Goal: Task Accomplishment & Management: Manage account settings

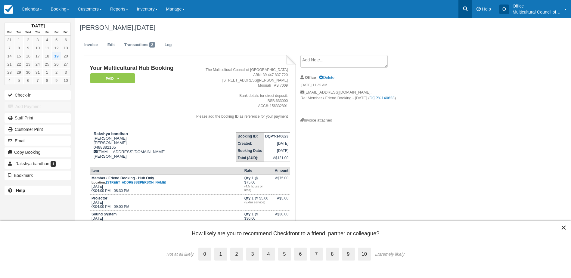
click at [465, 4] on link at bounding box center [466, 9] width 14 height 18
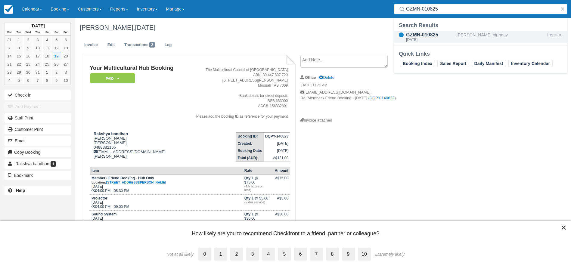
type input "GZMN-010825"
click at [456, 36] on div "GZMN-010825 Sat Sep 20, 2025" at bounding box center [425, 36] width 63 height 11
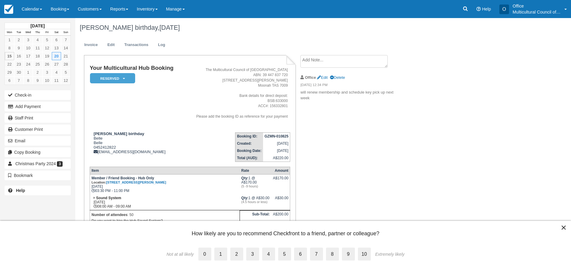
scroll to position [20, 0]
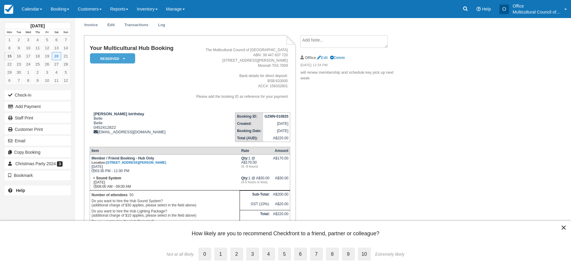
click at [564, 228] on button "×" at bounding box center [564, 228] width 6 height 10
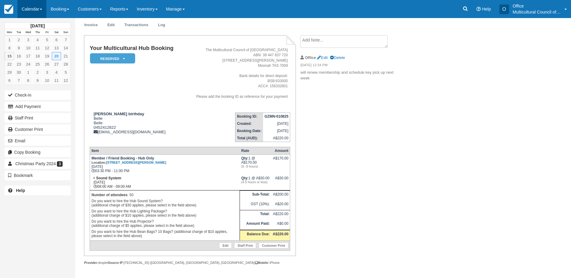
click at [23, 8] on link "Calendar" at bounding box center [31, 9] width 29 height 18
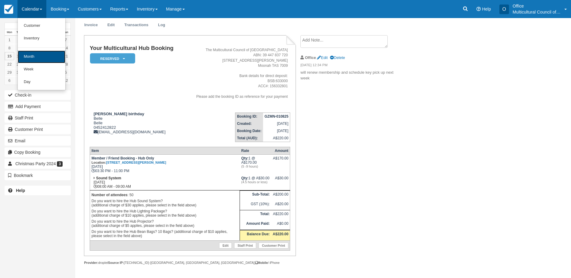
click at [42, 55] on link "Month" at bounding box center [42, 57] width 48 height 13
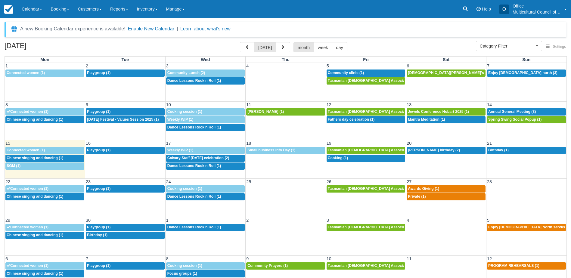
select select
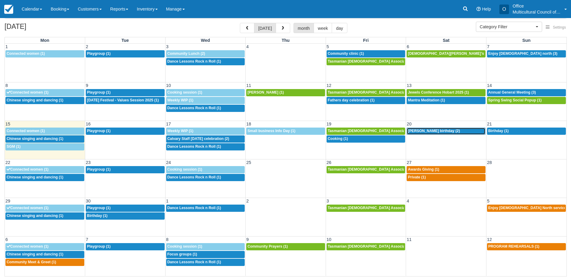
click at [429, 129] on span "Seans birthday (2)" at bounding box center [434, 131] width 52 height 4
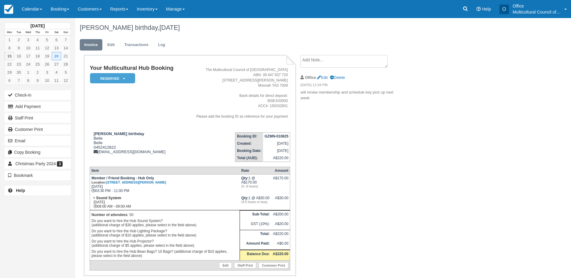
click at [230, 42] on ul "Invoice Edit Transactions Log" at bounding box center [289, 46] width 419 height 18
click at [114, 47] on link "Edit" at bounding box center [111, 45] width 16 height 12
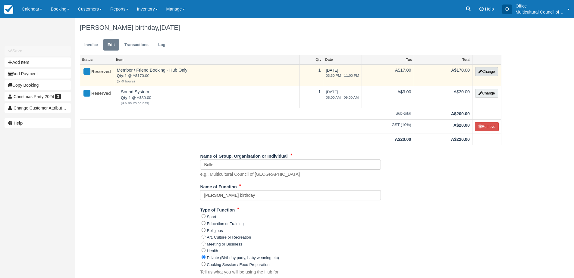
click at [480, 70] on icon "button" at bounding box center [480, 72] width 4 height 4
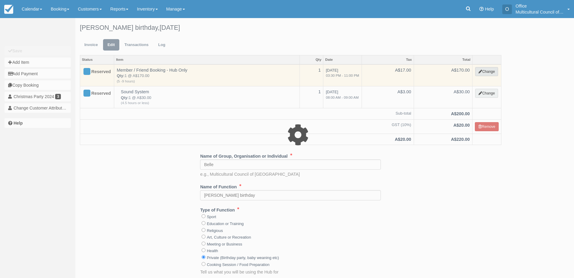
select select "2"
type input "170.00"
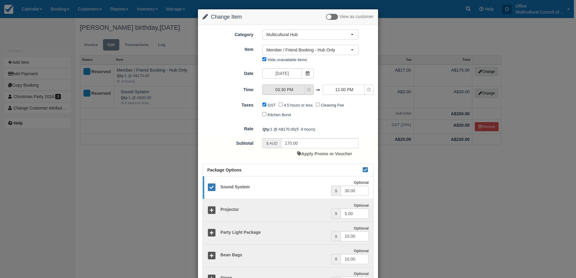
click at [297, 90] on span "03:30 PM" at bounding box center [284, 90] width 43 height 6
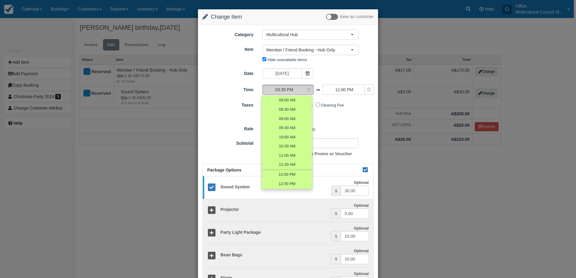
scroll to position [97, 0]
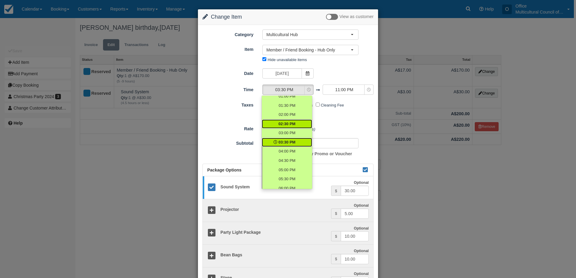
click at [295, 123] on link "02:30 PM" at bounding box center [287, 124] width 50 height 9
select select "14:30"
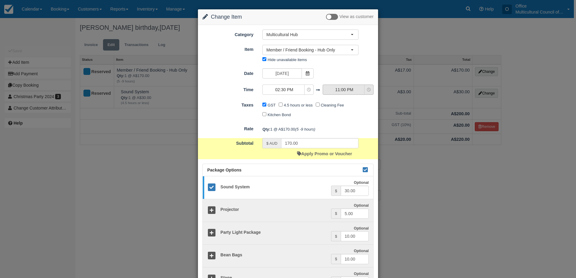
click at [348, 89] on span "11:00 PM" at bounding box center [344, 90] width 43 height 6
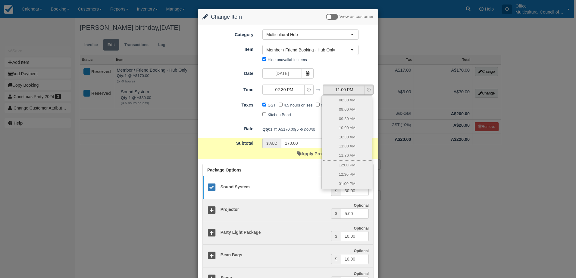
scroll to position [202, 0]
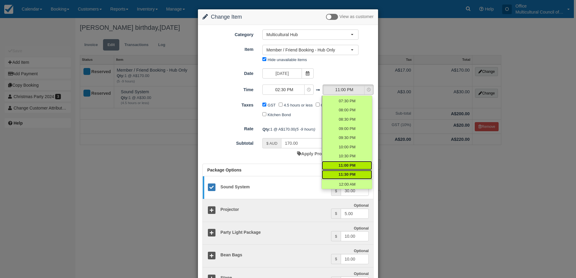
click at [348, 174] on span "11:30 PM" at bounding box center [346, 175] width 17 height 6
select select "23:30"
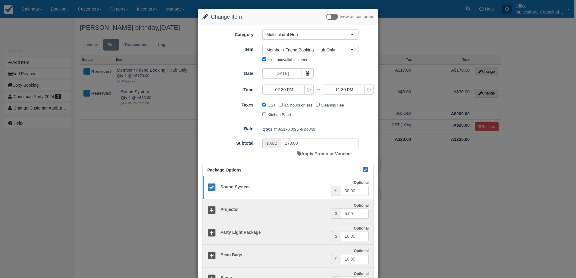
type input "350.00"
click at [349, 89] on span "11:30 PM" at bounding box center [344, 90] width 43 height 6
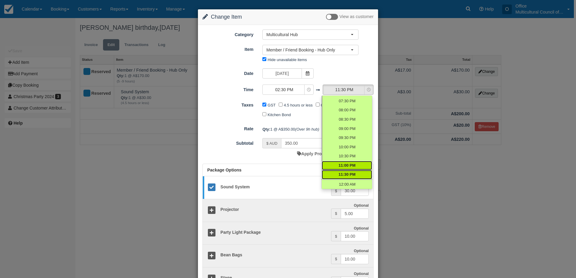
click at [349, 163] on span "11:00 PM" at bounding box center [346, 166] width 17 height 6
select select "23:00"
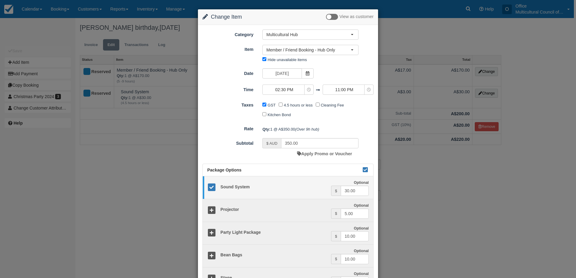
type input "170.00"
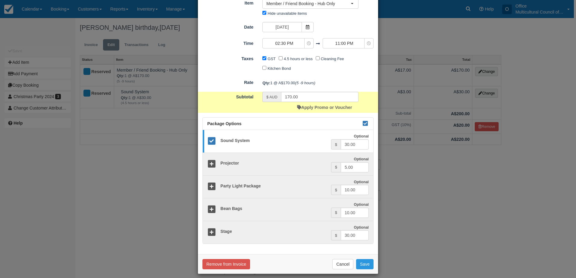
scroll to position [51, 0]
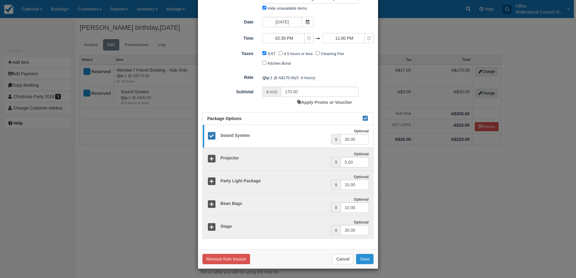
click at [364, 260] on button "Save" at bounding box center [364, 259] width 17 height 10
checkbox input "false"
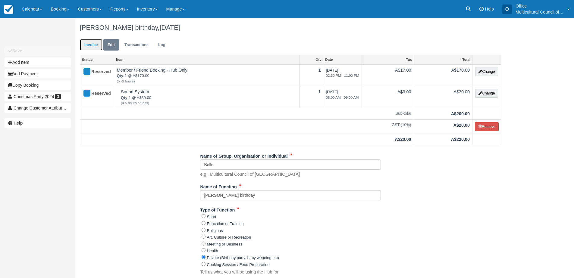
click at [95, 43] on link "Invoice" at bounding box center [91, 45] width 23 height 12
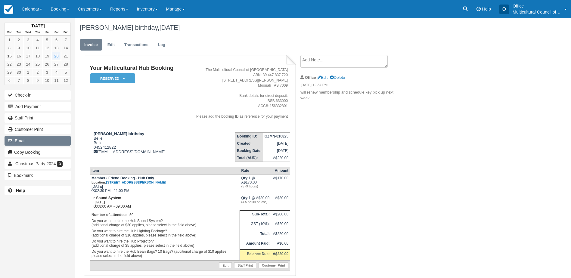
click at [47, 139] on button "Email" at bounding box center [38, 141] width 66 height 10
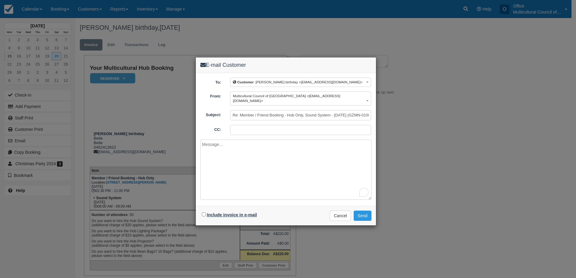
click at [237, 213] on label "Include invoice in e-mail" at bounding box center [232, 215] width 50 height 5
click at [206, 213] on input "Include invoice in e-mail" at bounding box center [204, 215] width 4 height 4
checkbox input "true"
click at [369, 211] on button "Send" at bounding box center [362, 216] width 18 height 10
